Goal: Entertainment & Leisure: Consume media (video, audio)

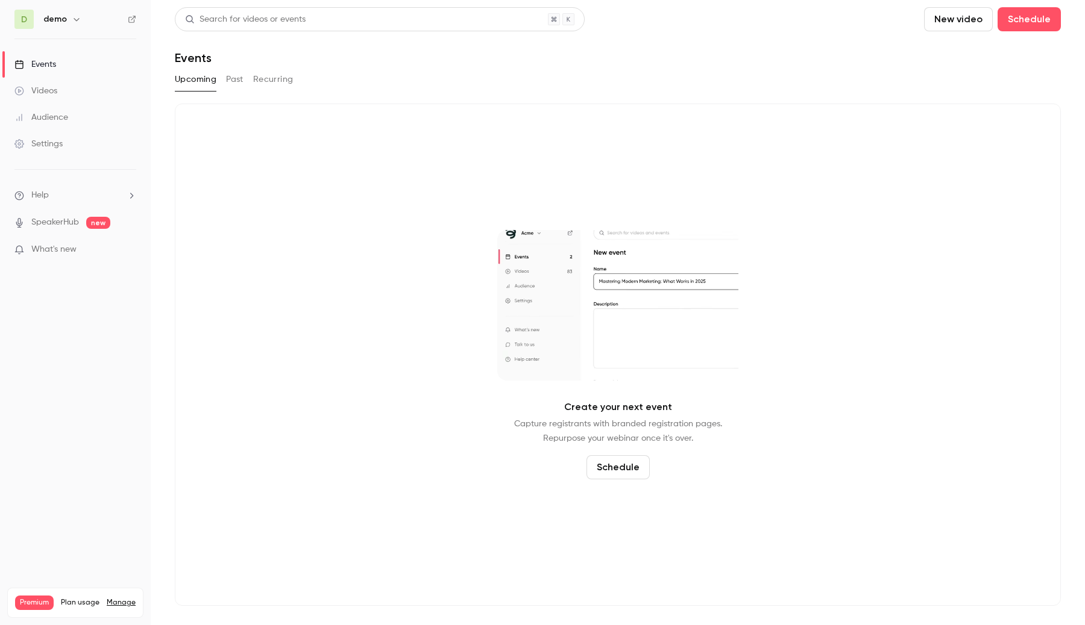
click at [63, 18] on h6 "demo" at bounding box center [55, 19] width 24 height 12
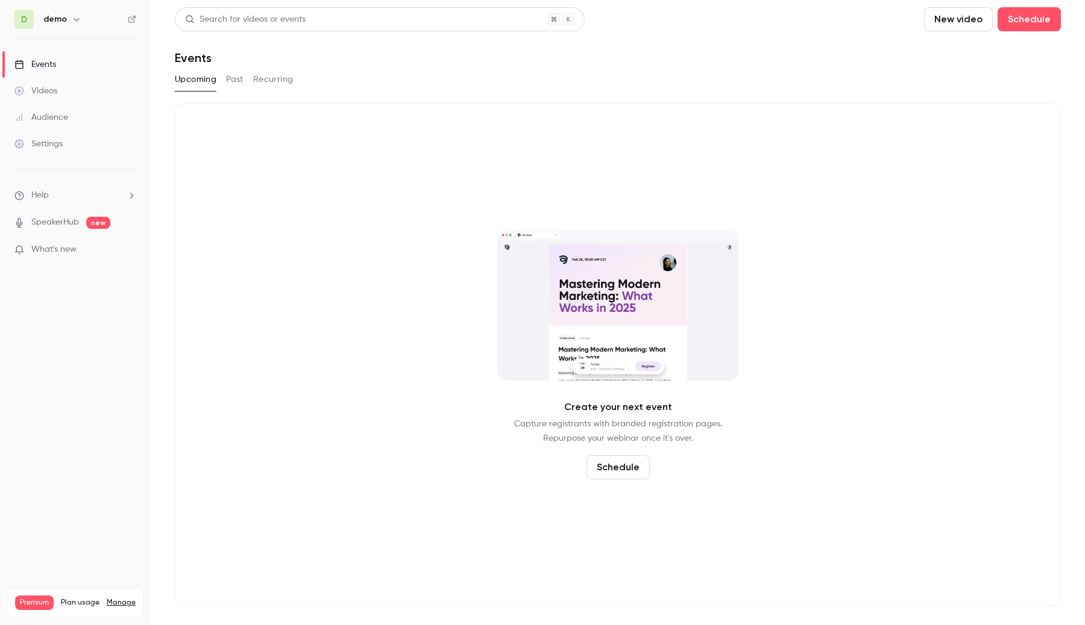
click at [76, 20] on icon "button" at bounding box center [77, 19] width 10 height 10
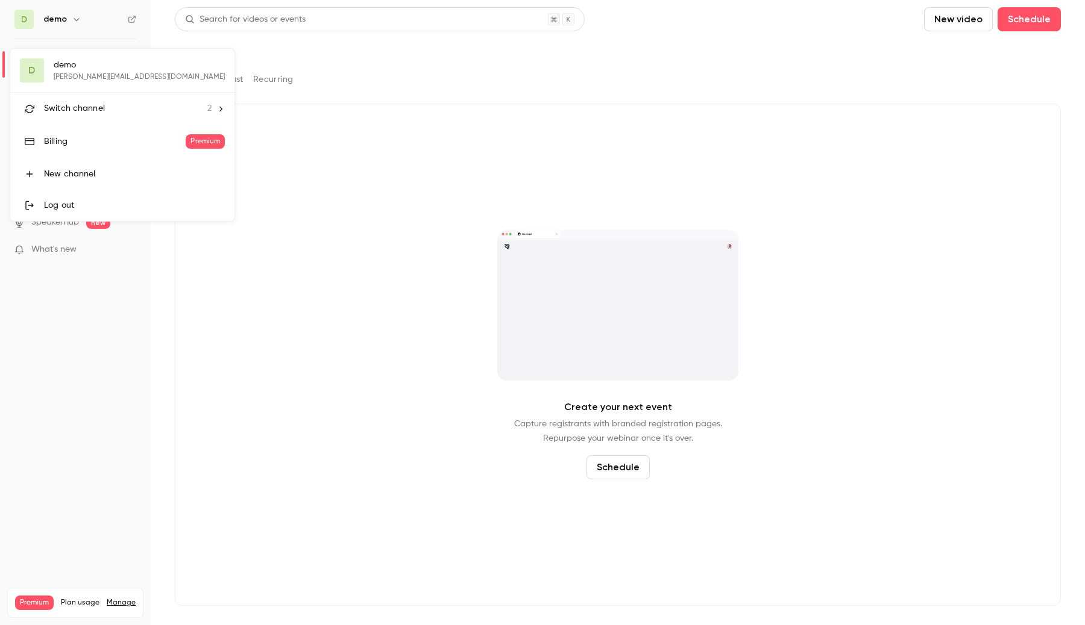
click at [118, 103] on div "Switch channel 2" at bounding box center [128, 108] width 168 height 13
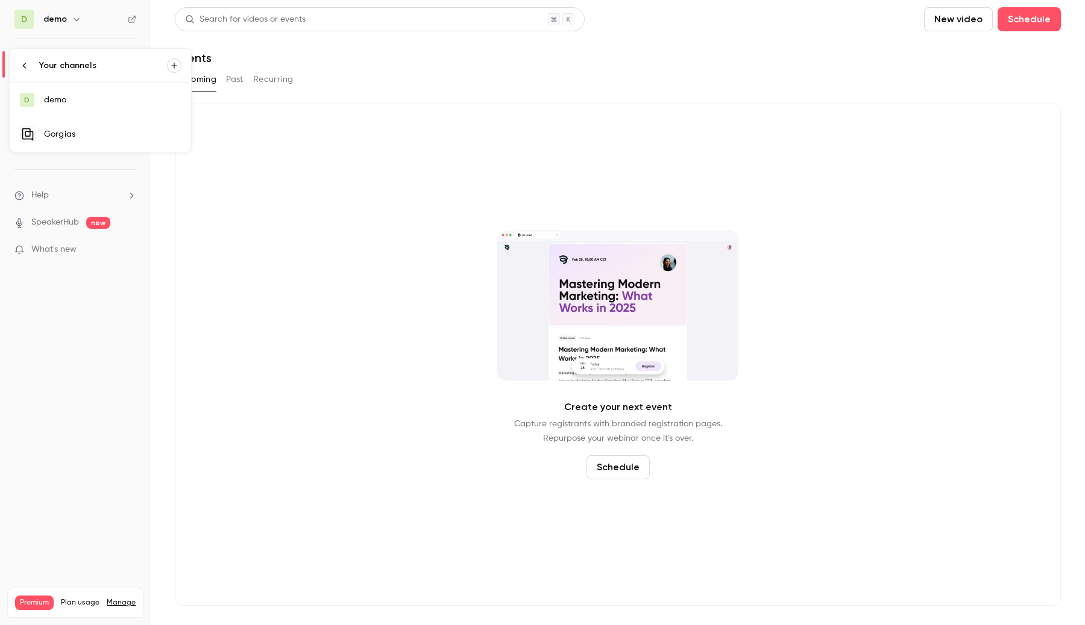
click at [99, 143] on link "Gorgias" at bounding box center [100, 134] width 181 height 35
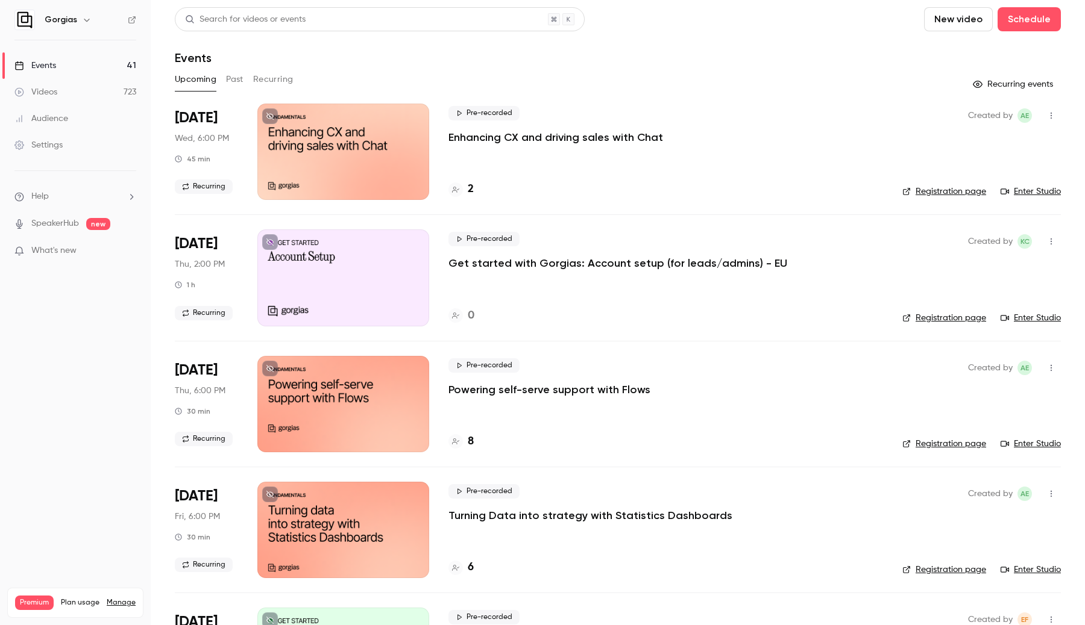
click at [111, 93] on link "Videos 723" at bounding box center [75, 92] width 151 height 27
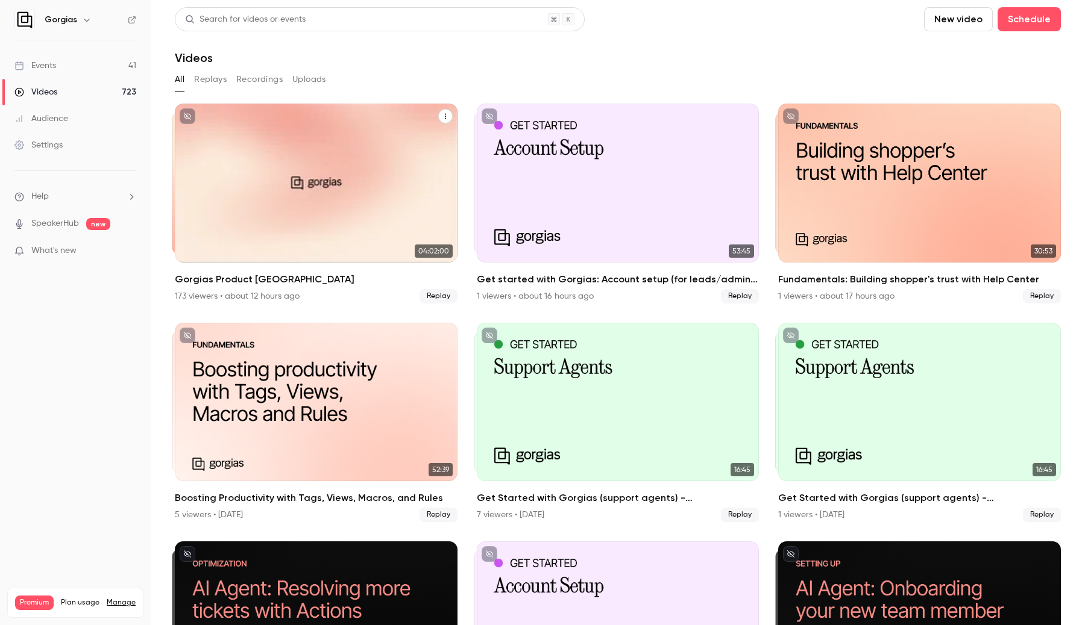
click at [304, 218] on div "Gorgias Product Town Hall" at bounding box center [316, 183] width 283 height 159
